Goal: Task Accomplishment & Management: Complete application form

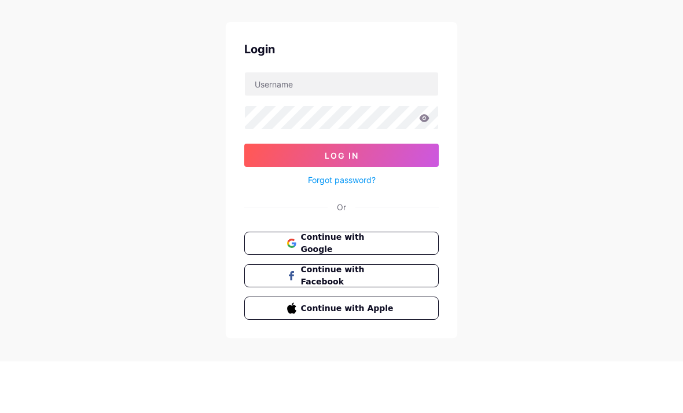
scroll to position [52, 0]
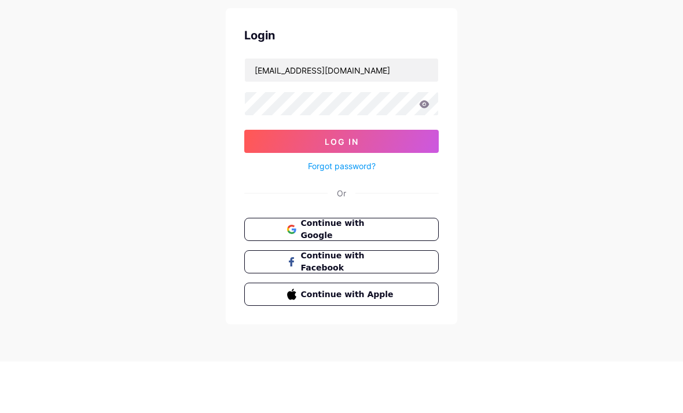
type input "[EMAIL_ADDRESS][DOMAIN_NAME]"
click at [434, 181] on button "Log In" at bounding box center [341, 192] width 195 height 23
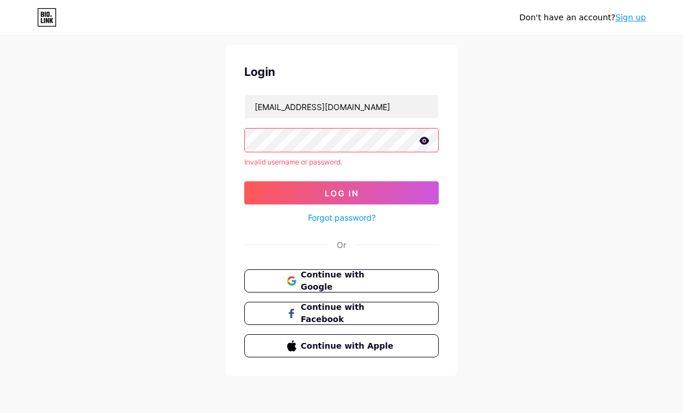
click at [391, 273] on span "Continue with Google" at bounding box center [349, 281] width 96 height 24
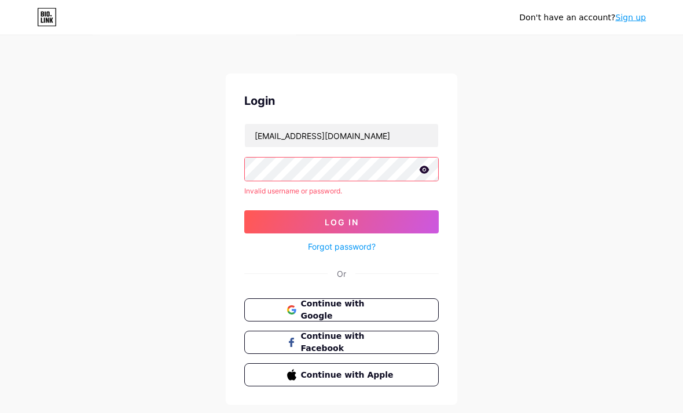
scroll to position [0, 0]
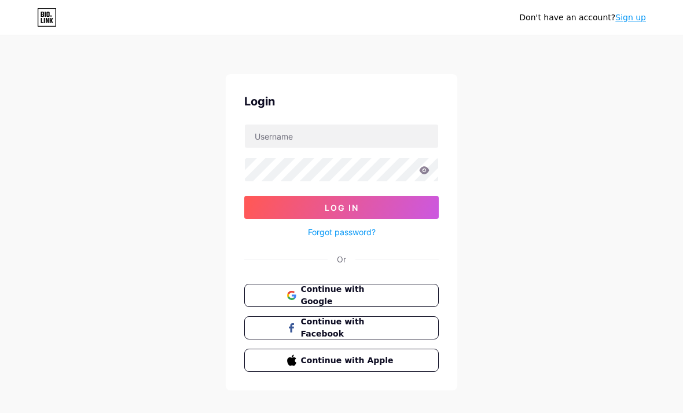
click at [632, 21] on link "Sign up" at bounding box center [630, 17] width 31 height 9
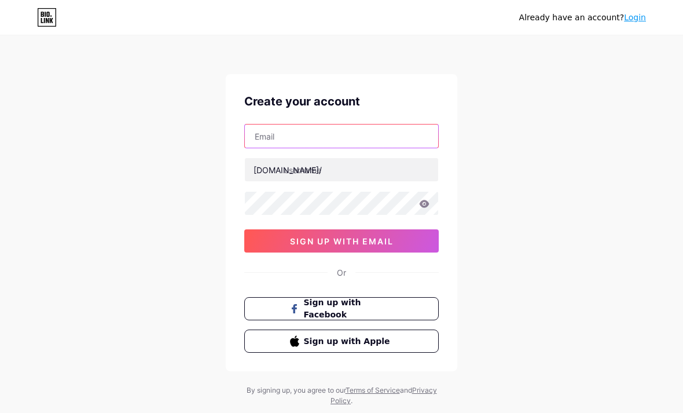
click at [342, 144] on input "text" at bounding box center [341, 135] width 193 height 23
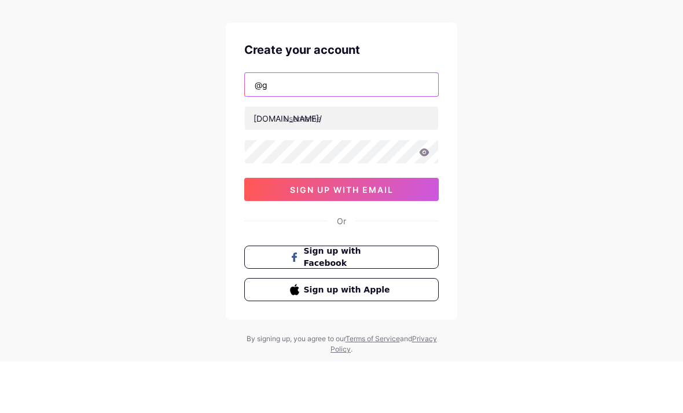
type input "@"
paste input "Whispering Nights"
type input "Whispering Nights [EMAIL_ADDRESS][DOMAIN_NAME]"
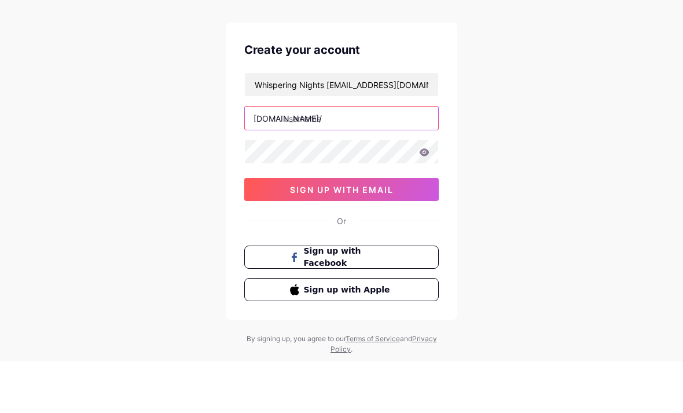
click at [350, 158] on input "text" at bounding box center [341, 169] width 193 height 23
type input "w"
paste input "whisperingnights"
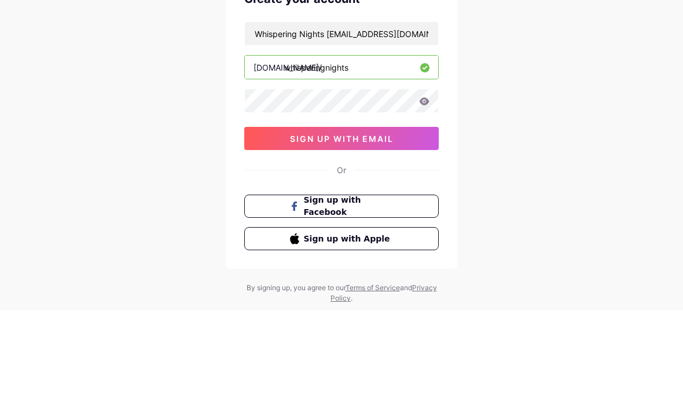
type input "whisperingnights"
click at [405, 229] on button "sign up with email" at bounding box center [341, 240] width 195 height 23
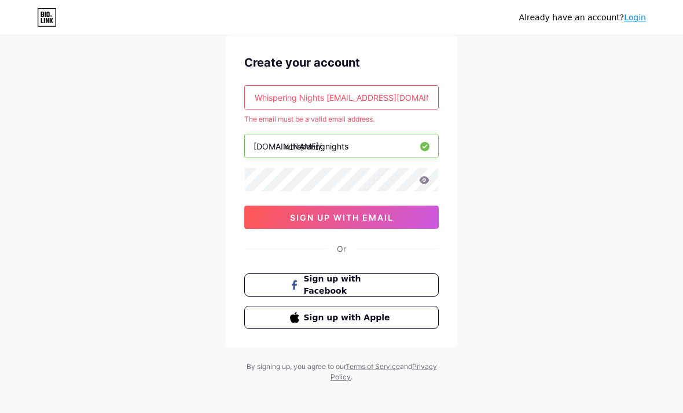
click at [407, 107] on input "Whispering Nights [EMAIL_ADDRESS][DOMAIN_NAME]" at bounding box center [341, 97] width 193 height 23
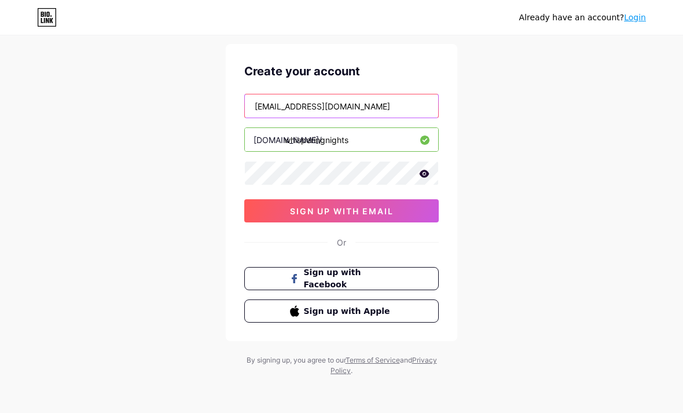
type input "[EMAIL_ADDRESS][DOMAIN_NAME]"
click at [631, 139] on div "Already have an account? Login Create your account [EMAIL_ADDRESS][DOMAIN_NAME]…" at bounding box center [341, 191] width 683 height 443
click at [426, 170] on icon at bounding box center [425, 174] width 10 height 8
click at [406, 203] on button "sign up with email" at bounding box center [341, 210] width 195 height 23
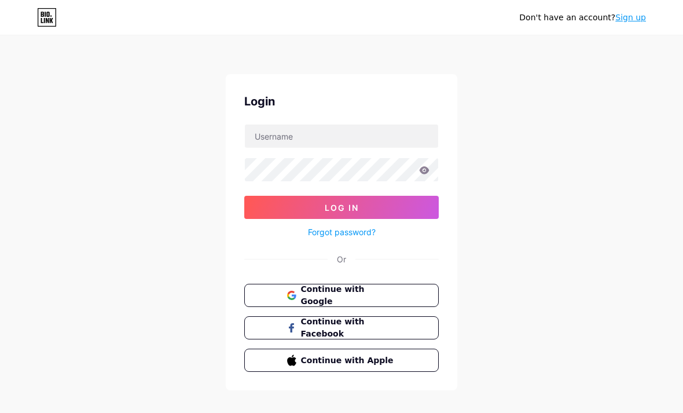
click at [639, 65] on div "Don't have an account? Sign up Login Log In Forgot password? Or Continue with G…" at bounding box center [341, 213] width 683 height 427
click at [632, 56] on div "Don't have an account? Sign up Login Log In Forgot password? Or Continue with G…" at bounding box center [341, 213] width 683 height 427
click at [627, 61] on div "Don't have an account? Sign up Login Log In Forgot password? Or Continue with G…" at bounding box center [341, 213] width 683 height 427
click at [631, 58] on div "Don't have an account? Sign up Login Log In Forgot password? Or Continue with G…" at bounding box center [341, 213] width 683 height 427
click at [640, 58] on div "Don't have an account? Sign up Login Log In Forgot password? Or Continue with G…" at bounding box center [341, 213] width 683 height 427
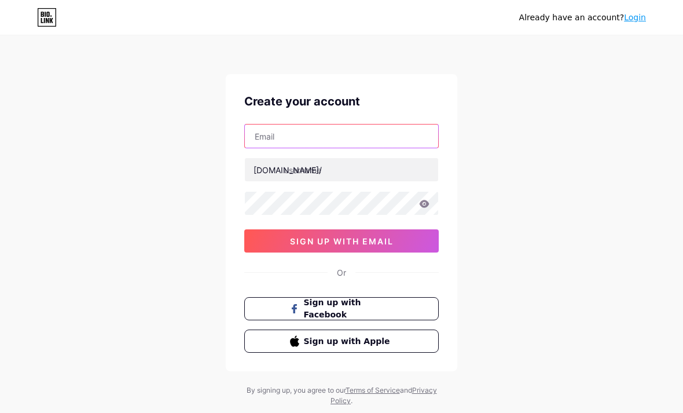
click at [348, 141] on input "text" at bounding box center [341, 135] width 193 height 23
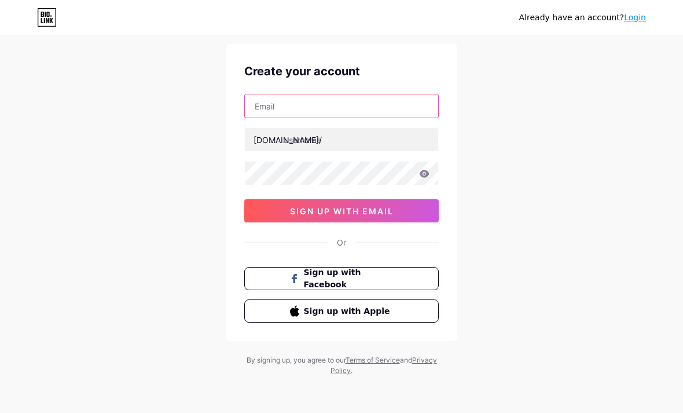
paste input "Whispering Nights"
type input "Whispering Nights [EMAIL_ADDRESS][DOMAIN_NAME]"
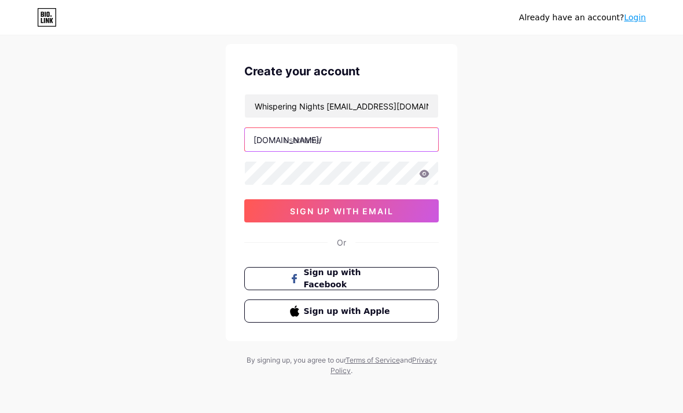
click at [340, 133] on input "text" at bounding box center [341, 139] width 193 height 23
paste input "whisperingnights"
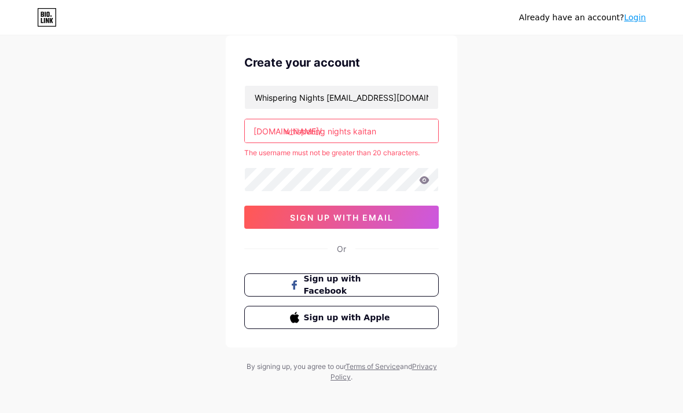
click at [514, 100] on div "Already have an account? Login Create your account Whispering Nights [EMAIL_ADD…" at bounding box center [341, 190] width 683 height 458
click at [327, 134] on input "whispering nights kaitan" at bounding box center [341, 130] width 193 height 23
click at [559, 133] on div "Already have an account? Login Create your account Whispering Nights [EMAIL_ADD…" at bounding box center [341, 190] width 683 height 458
click at [397, 131] on input "whispering nights kaitan" at bounding box center [341, 130] width 193 height 23
click at [578, 120] on div "Already have an account? Login Create your account Whispering Nights [EMAIL_ADD…" at bounding box center [341, 190] width 683 height 458
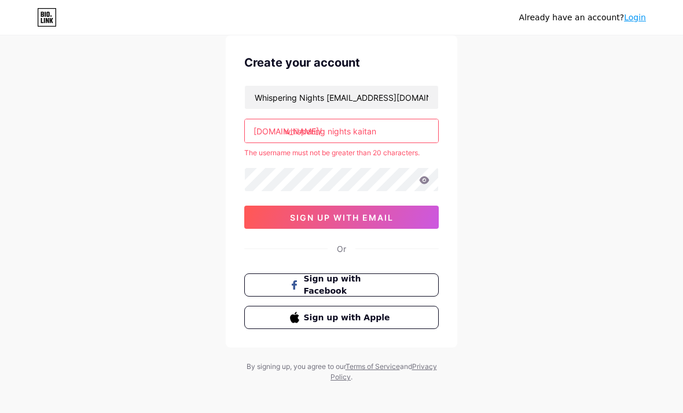
click at [563, 93] on div "Already have an account? Login Create your account Whispering Nights [EMAIL_ADD…" at bounding box center [341, 190] width 683 height 458
click at [556, 83] on div "Already have an account? Login Create your account Whispering Nights [EMAIL_ADD…" at bounding box center [341, 190] width 683 height 458
click at [385, 135] on input "whispering nights kaitan" at bounding box center [341, 130] width 193 height 23
click at [634, 141] on div "Already have an account? Login Create your account Whispering Nights [EMAIL_ADD…" at bounding box center [341, 190] width 683 height 458
click at [417, 135] on input "whisperingnightskaitangmailcom" at bounding box center [341, 130] width 193 height 23
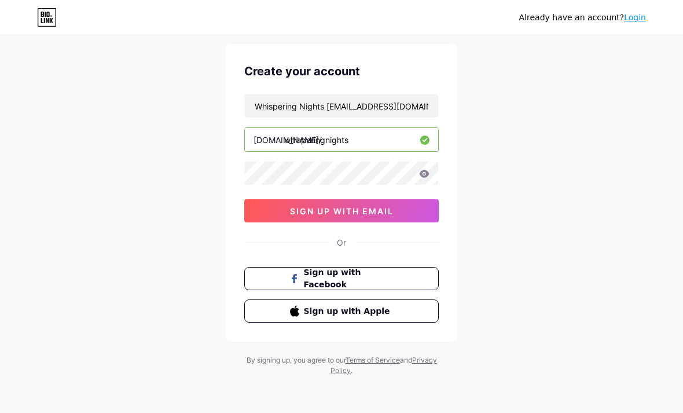
type input "whisperingnights"
click at [655, 124] on div "Already have an account? Login Create your account Whispering Nights [EMAIL_ADD…" at bounding box center [341, 191] width 683 height 443
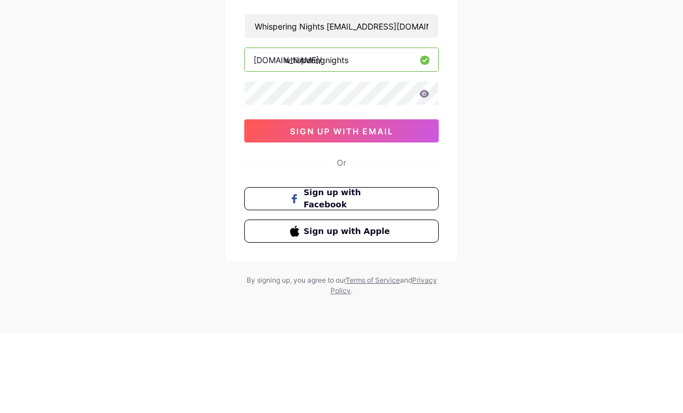
click at [420, 170] on icon at bounding box center [425, 174] width 10 height 8
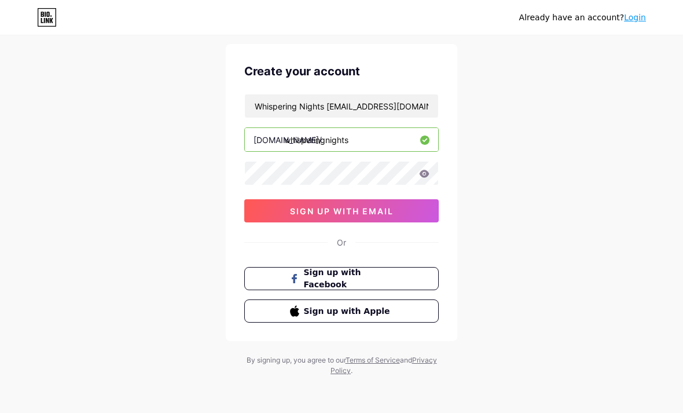
click at [419, 170] on icon at bounding box center [424, 174] width 10 height 8
click at [424, 170] on icon at bounding box center [425, 174] width 10 height 8
click at [424, 170] on icon at bounding box center [424, 174] width 10 height 8
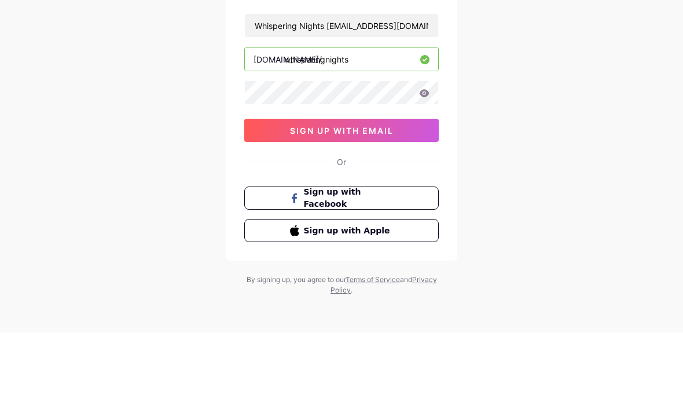
click at [546, 139] on div "Already have an account? Login Create your account Whispering Nights [EMAIL_ADD…" at bounding box center [341, 191] width 683 height 443
click at [405, 199] on button "sign up with email" at bounding box center [341, 210] width 195 height 23
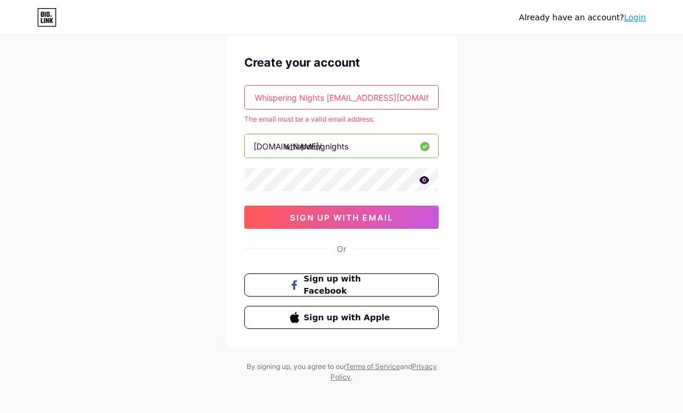
click at [412, 98] on input "Whispering Nights [EMAIL_ADDRESS][DOMAIN_NAME]" at bounding box center [341, 97] width 193 height 23
type input "Whispering N"
type input "G"
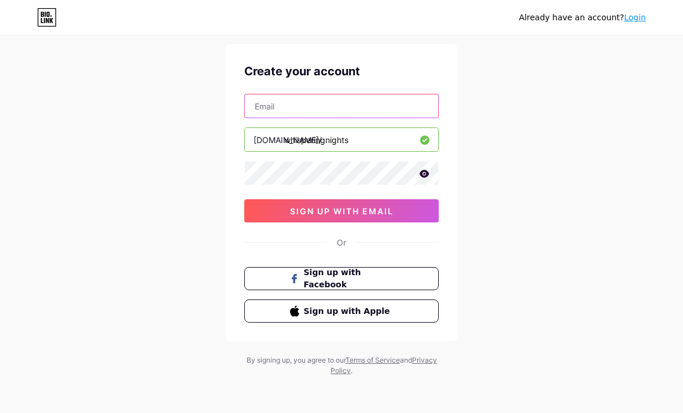
type input "@"
click at [604, 130] on div "Already have an account? Login Create your account [EMAIL_ADDRESS][DOMAIN_NAME]…" at bounding box center [341, 191] width 683 height 443
click at [614, 127] on div "Already have an account? Login Create your account [EMAIL_ADDRESS][DOMAIN_NAME]…" at bounding box center [341, 191] width 683 height 443
click at [416, 208] on button "sign up with email" at bounding box center [341, 210] width 195 height 23
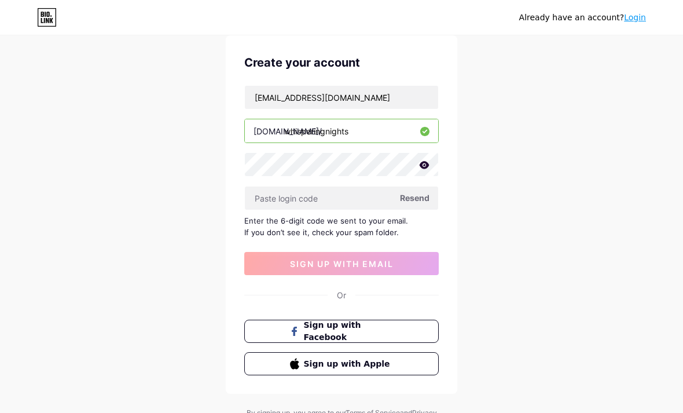
click at [340, 295] on div "Or" at bounding box center [341, 295] width 9 height 12
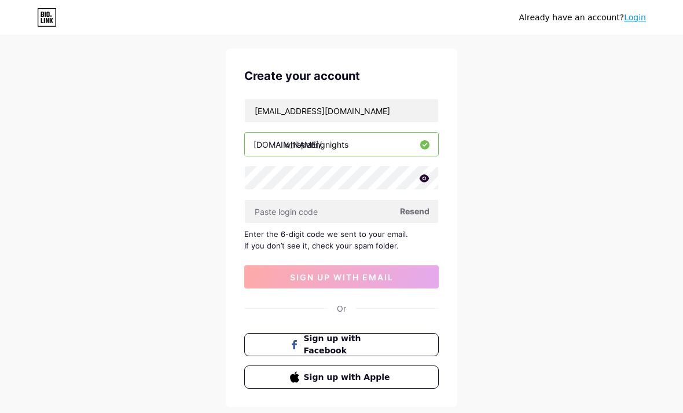
scroll to position [28, 0]
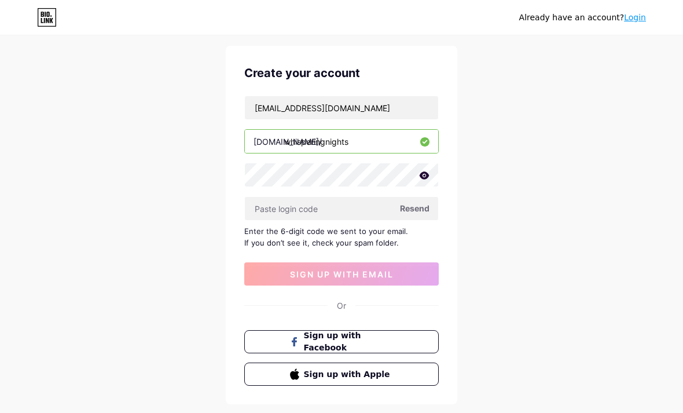
click at [483, 393] on div "Already have an account? Login Create your account [EMAIL_ADDRESS][DOMAIN_NAME]…" at bounding box center [341, 224] width 683 height 504
click at [377, 296] on div "Create your account [EMAIL_ADDRESS][DOMAIN_NAME] [DOMAIN_NAME]/ whisperingnight…" at bounding box center [342, 225] width 232 height 358
click at [343, 307] on div "Or" at bounding box center [341, 305] width 9 height 12
click at [394, 97] on input "[EMAIL_ADDRESS][DOMAIN_NAME]" at bounding box center [341, 107] width 193 height 23
click at [384, 110] on input "[EMAIL_ADDRESS][DOMAIN_NAME]" at bounding box center [341, 107] width 193 height 23
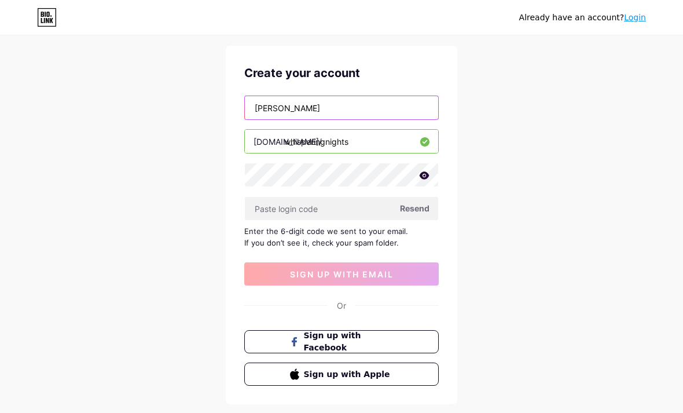
type input "Pattiya"
paste input "Whispering Nights"
type input "Whispering Nights"
click at [601, 113] on div "Already have an account? Login Create your account Whispering Nights [DOMAIN_NA…" at bounding box center [341, 224] width 683 height 504
click at [541, 146] on div "Already have an account? Login Create your account Whispering Nights [DOMAIN_NA…" at bounding box center [341, 224] width 683 height 504
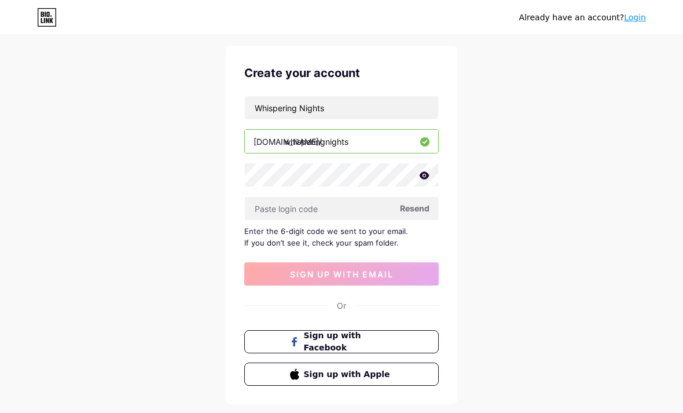
click at [427, 275] on button "sign up with email" at bounding box center [341, 273] width 195 height 23
click at [528, 244] on div "Already have an account? Login Create your account Whispering Nights [DOMAIN_NA…" at bounding box center [341, 224] width 683 height 504
click at [347, 305] on div "Or" at bounding box center [341, 305] width 195 height 12
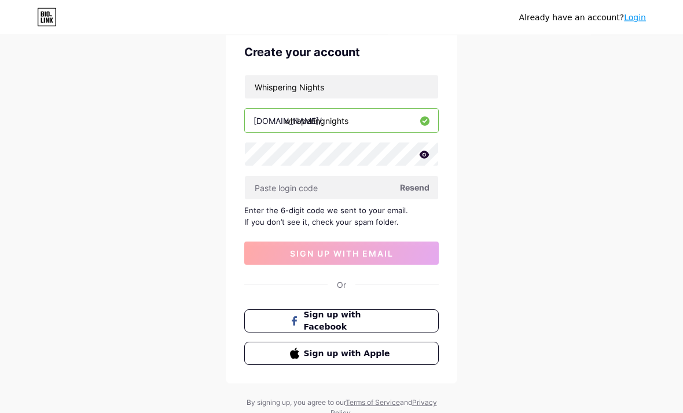
scroll to position [47, 0]
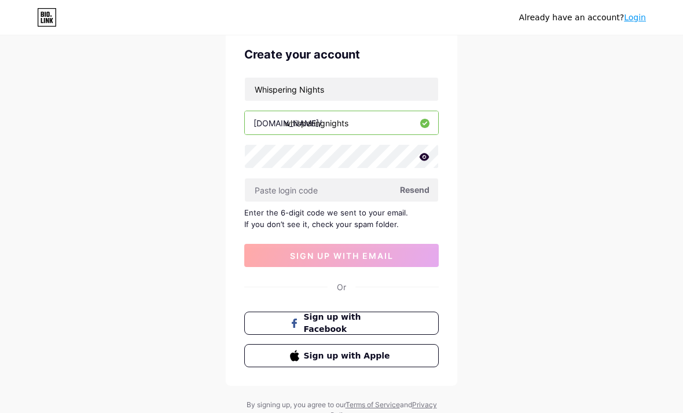
click at [388, 332] on button "Sign up with Facebook" at bounding box center [341, 322] width 195 height 23
